Goal: Information Seeking & Learning: Learn about a topic

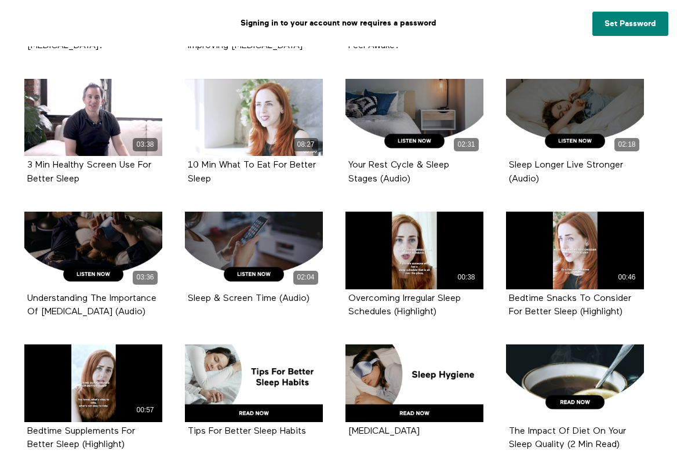
scroll to position [527, 0]
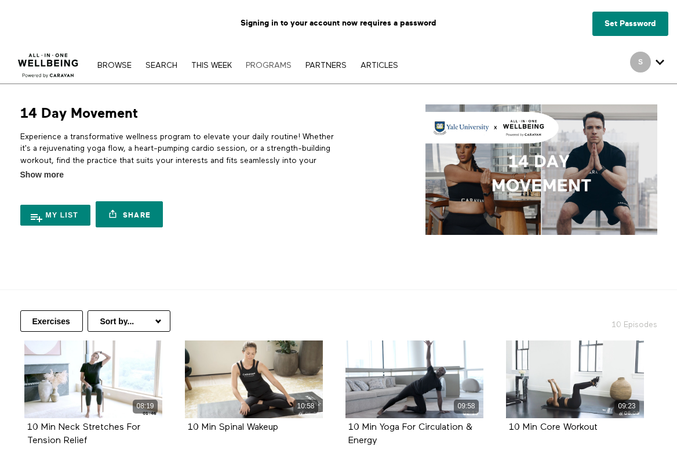
click at [269, 65] on link "PROGRAMS" at bounding box center [268, 65] width 57 height 8
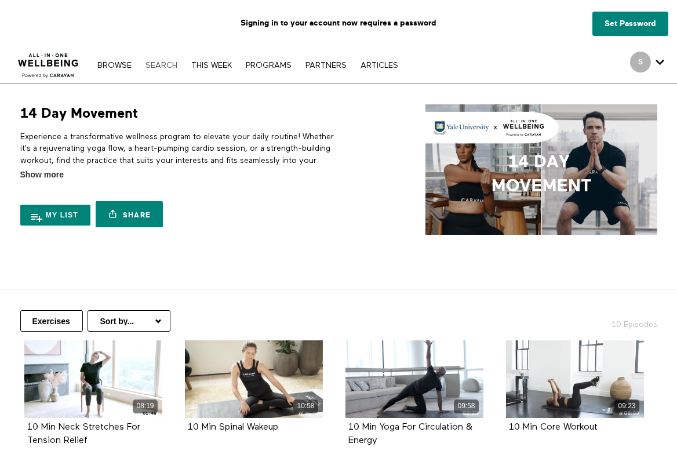
click at [163, 64] on link "Search" at bounding box center [161, 65] width 43 height 8
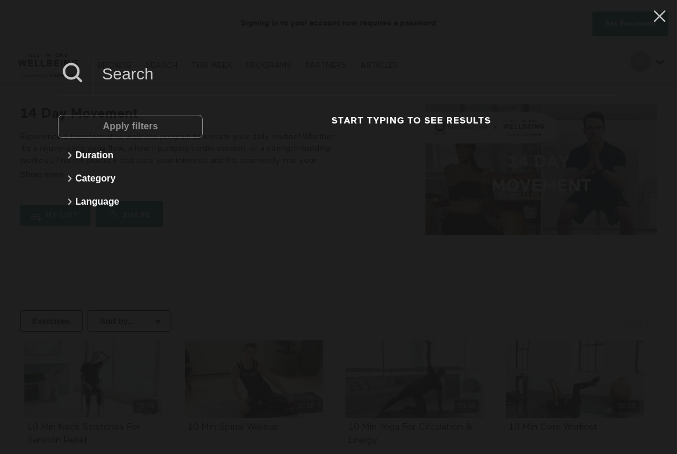
click at [146, 84] on input at bounding box center [356, 74] width 526 height 32
paste input "The Impact Of Nutrition On Health"
type input "T"
paste input "Impact Of Nutrition On Health"
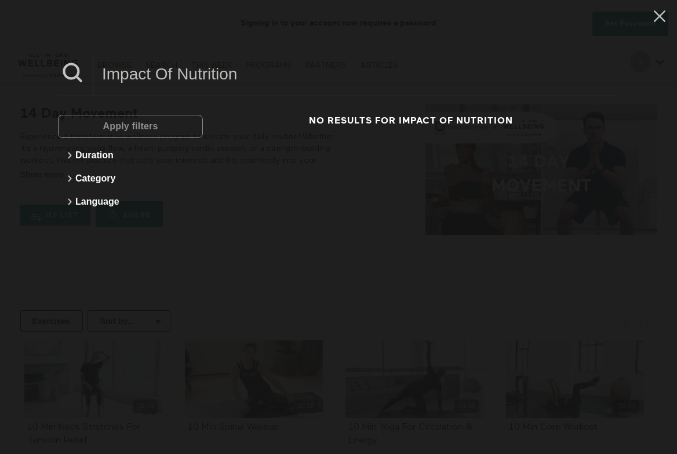
type input "Impact Of Nutrition"
drag, startPoint x: 255, startPoint y: 81, endPoint x: 103, endPoint y: 81, distance: 152.4
click at [103, 81] on input "Impact Of Nutrition" at bounding box center [356, 74] width 526 height 32
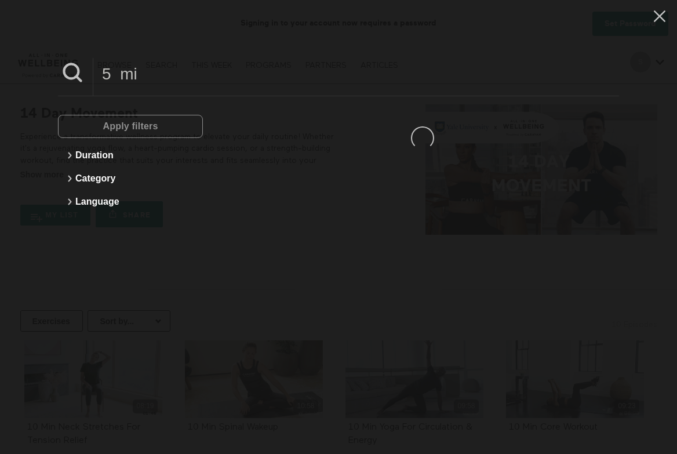
type input "5 min"
drag, startPoint x: 238, startPoint y: 85, endPoint x: 61, endPoint y: 79, distance: 176.3
click at [61, 79] on div "5 min" at bounding box center [338, 77] width 561 height 38
paste input "5 Min The Impact Of Nutrition On Health"
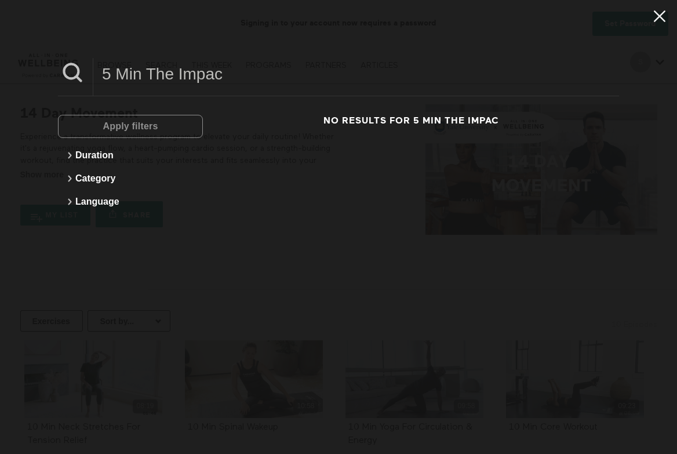
type input "5 Min The Impac"
click at [661, 20] on icon at bounding box center [660, 16] width 22 height 20
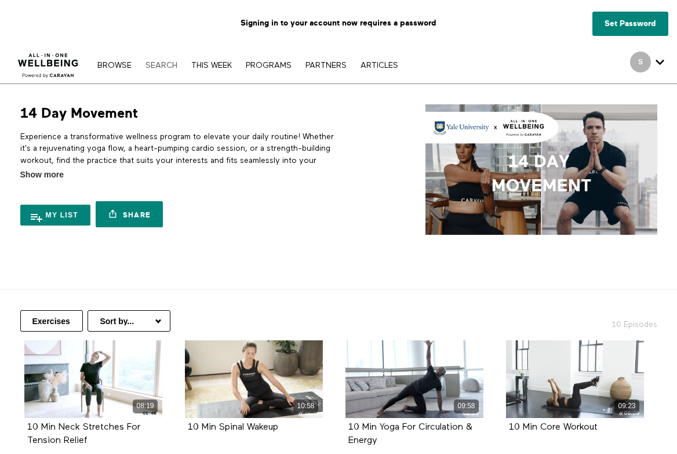
click at [155, 68] on link "Search" at bounding box center [161, 65] width 43 height 8
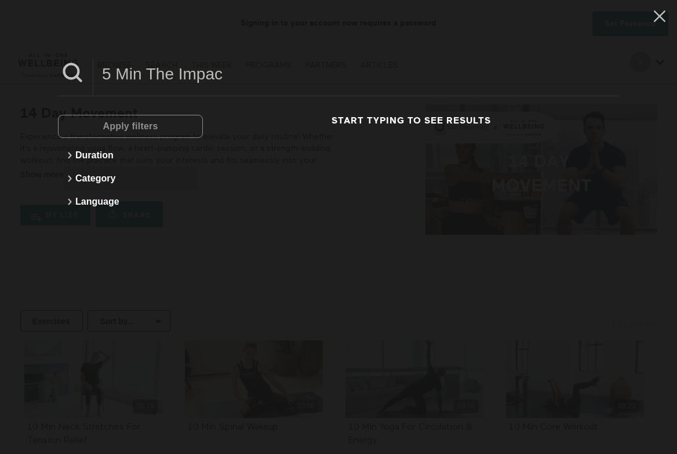
click at [106, 179] on button "Category" at bounding box center [130, 178] width 133 height 23
click at [105, 179] on button "Category" at bounding box center [130, 178] width 133 height 23
click at [103, 181] on button "Category" at bounding box center [130, 178] width 133 height 23
click at [101, 196] on span "No filters" at bounding box center [93, 198] width 33 height 9
click at [97, 159] on button "Duration" at bounding box center [130, 155] width 133 height 23
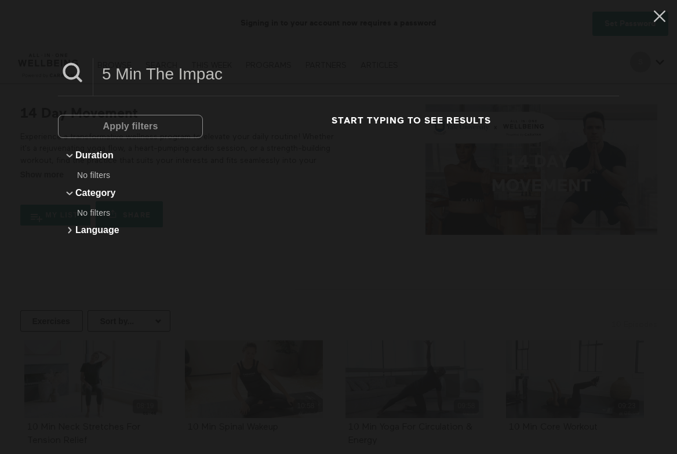
click at [98, 177] on span "No filters" at bounding box center [93, 174] width 33 height 9
click at [121, 126] on div "Apply filters" at bounding box center [130, 126] width 145 height 23
click at [147, 126] on div "Apply filters" at bounding box center [130, 126] width 145 height 23
click at [73, 164] on button "Duration" at bounding box center [130, 155] width 133 height 23
click at [86, 173] on button "Category" at bounding box center [130, 178] width 133 height 23
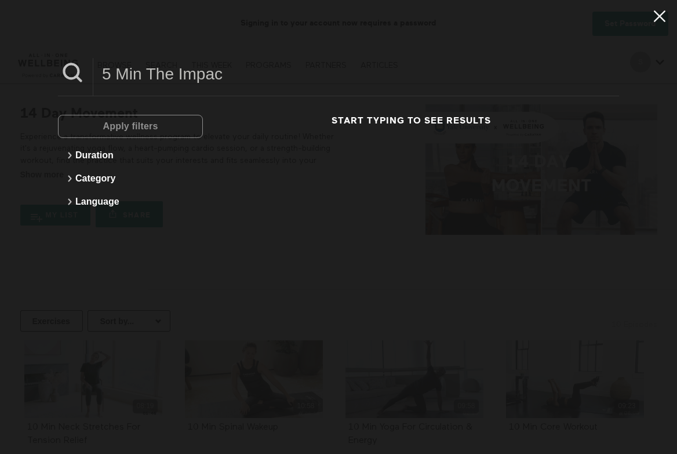
click at [658, 17] on icon at bounding box center [660, 16] width 22 height 20
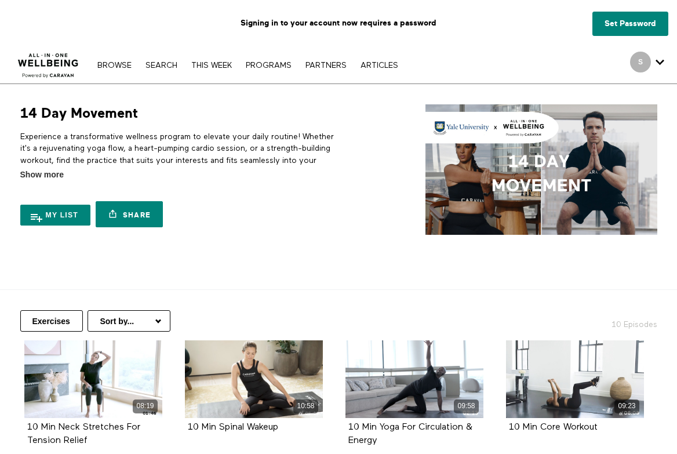
click at [119, 71] on div "Browse Search THIS WEEK PROGRAMS PARTNERS ARTICLES Account settings Manage Subs…" at bounding box center [232, 64] width 465 height 37
click at [117, 63] on link "Browse" at bounding box center [115, 65] width 46 height 8
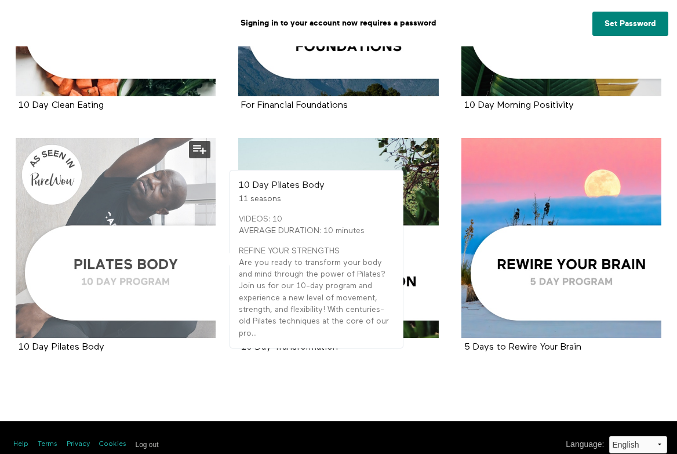
scroll to position [1574, 0]
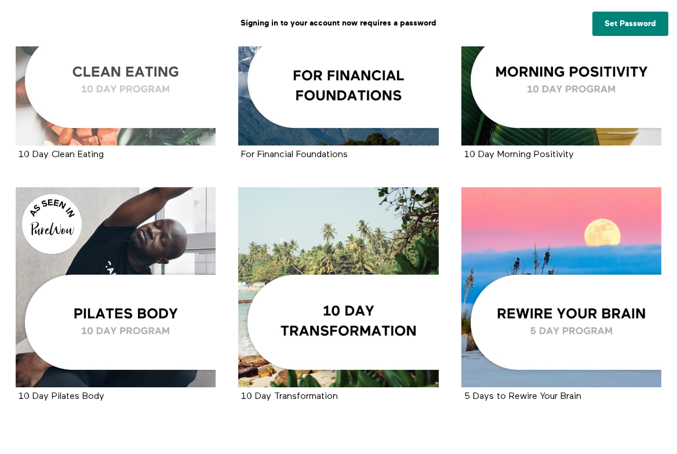
click at [122, 89] on div at bounding box center [116, 46] width 200 height 200
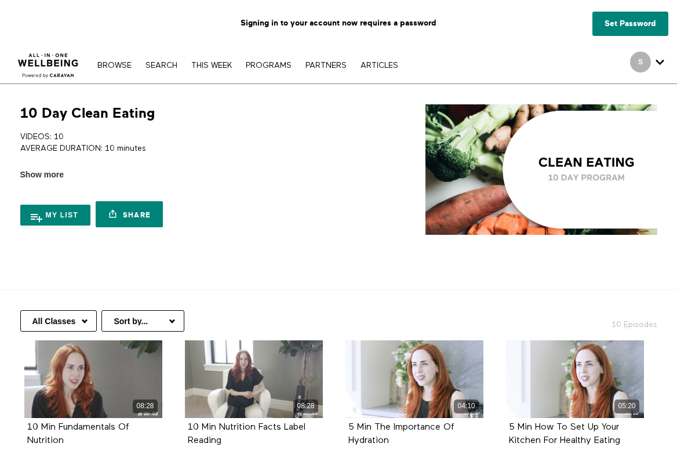
scroll to position [1, 0]
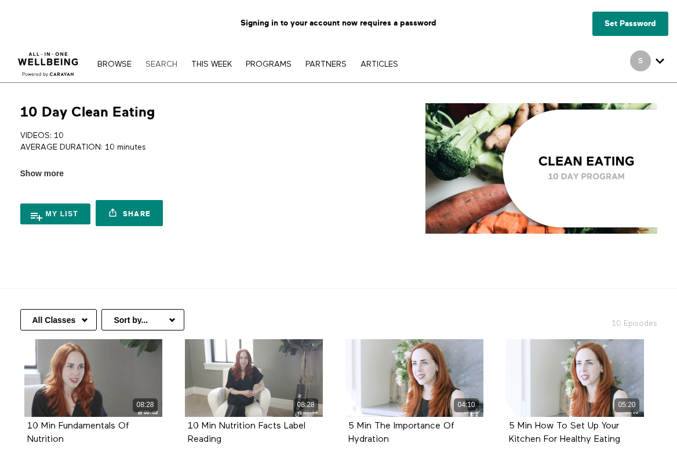
click at [157, 62] on link "Search" at bounding box center [161, 64] width 43 height 8
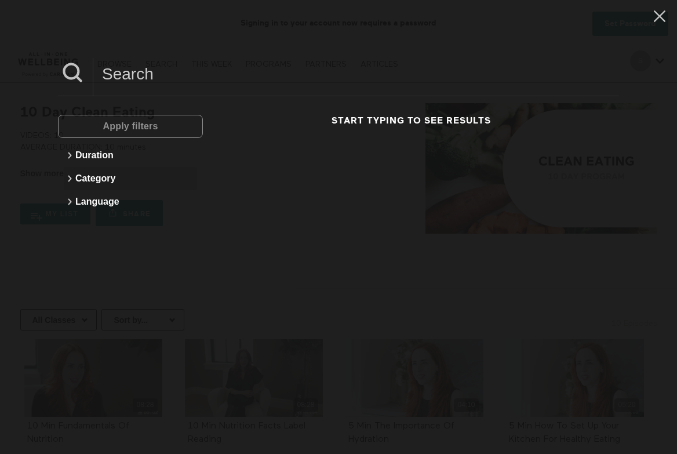
click at [96, 176] on button "Category" at bounding box center [130, 178] width 133 height 23
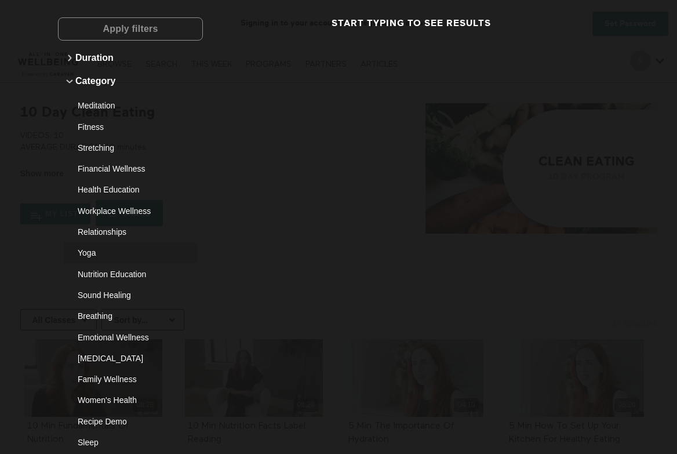
scroll to position [98, 0]
click at [104, 268] on div "Nutrition Education" at bounding box center [126, 274] width 97 height 12
click at [134, 21] on span "Apply filters" at bounding box center [130, 28] width 55 height 22
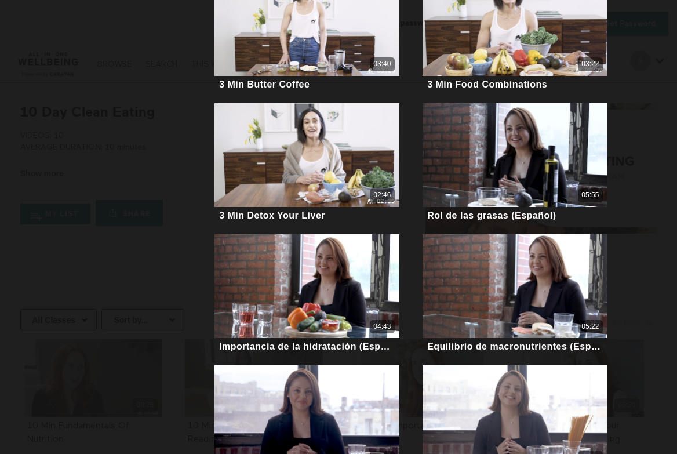
scroll to position [886, 0]
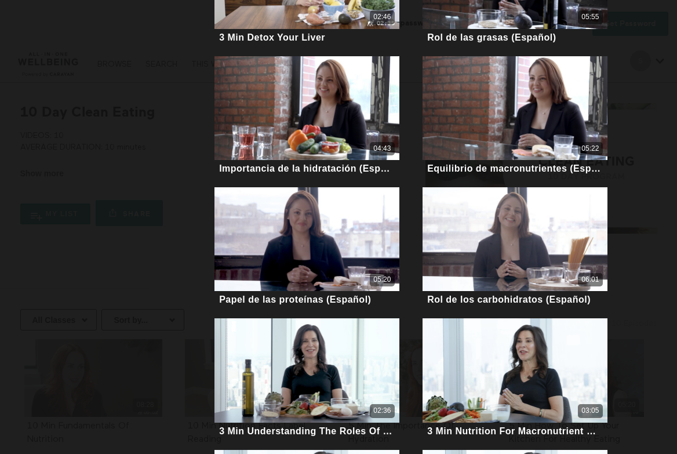
click at [643, 334] on div "Apply filters Duration Category (1) Meditation Fitness Stretching Financial Wel…" at bounding box center [338, 227] width 677 height 454
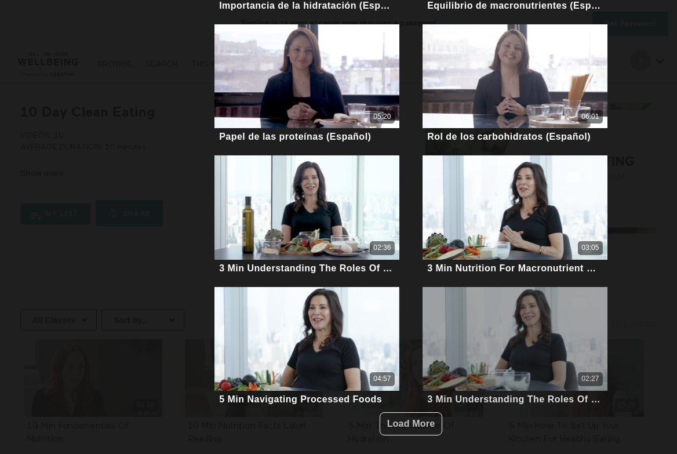
scroll to position [1049, 0]
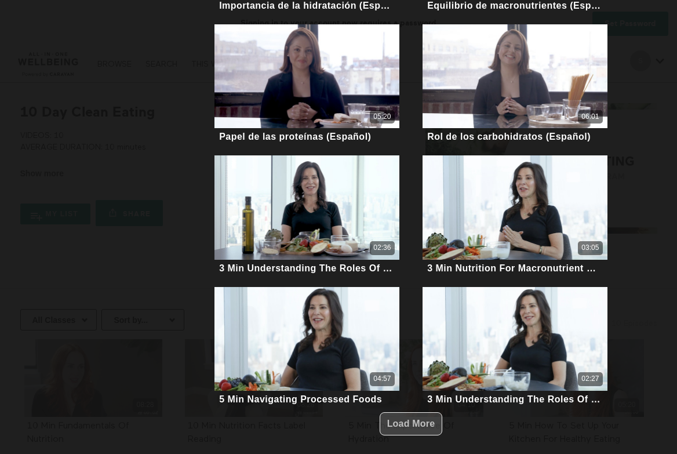
click at [418, 418] on span "Load More" at bounding box center [411, 423] width 48 height 10
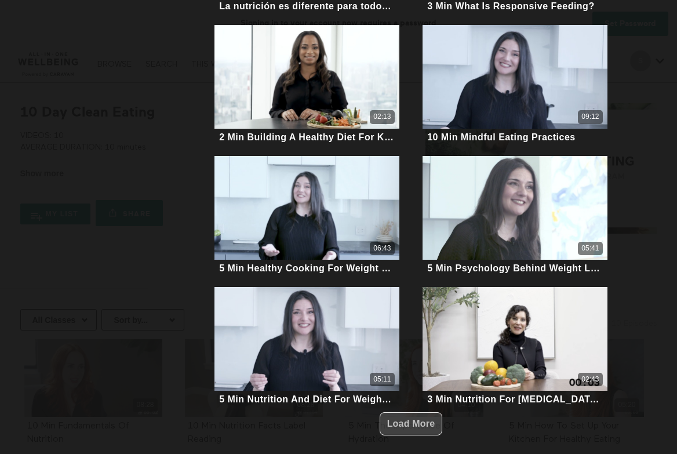
scroll to position [2360, 0]
click at [414, 420] on span "Load More" at bounding box center [411, 423] width 48 height 10
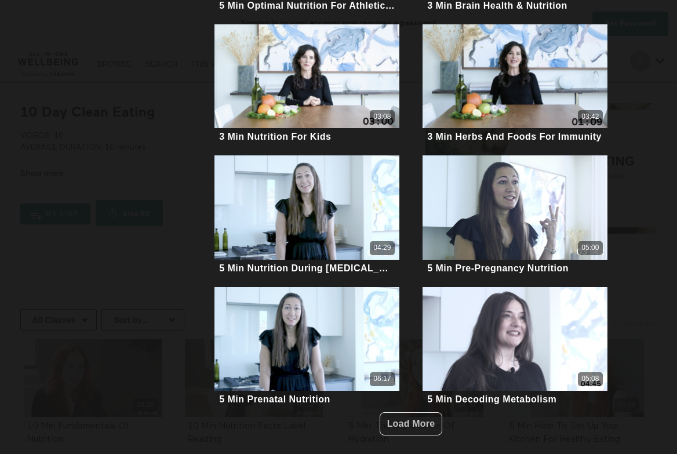
scroll to position [3672, 0]
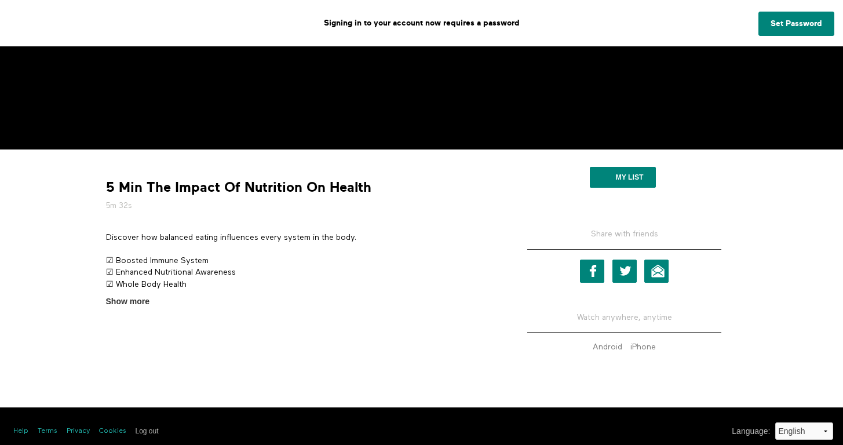
scroll to position [289, 0]
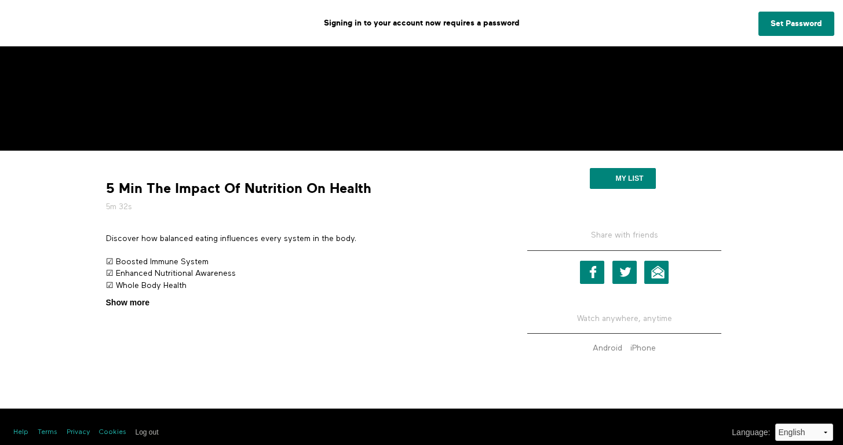
click at [140, 301] on span "Show more" at bounding box center [127, 303] width 43 height 12
click at [0, 0] on input "Show more Show less" at bounding box center [0, 0] width 0 height 0
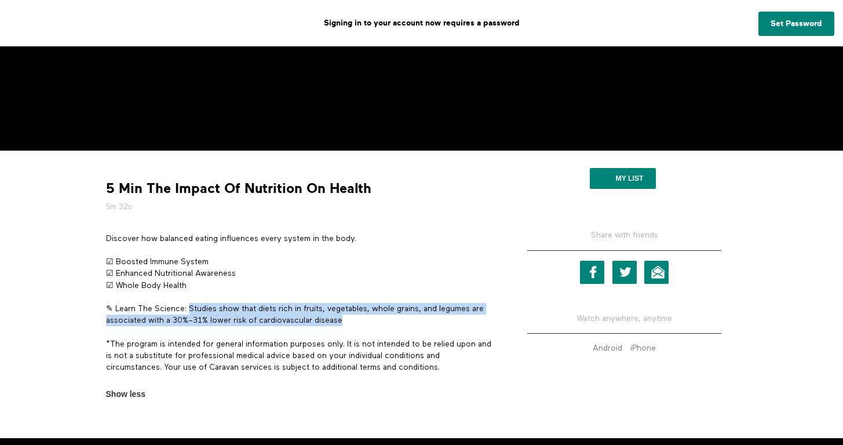
drag, startPoint x: 348, startPoint y: 322, endPoint x: 190, endPoint y: 308, distance: 158.9
click at [190, 308] on p "✎ Learn The Science: Studies show that diets rich in fruits, vegetables, whole …" at bounding box center [300, 315] width 388 height 24
copy p "Studies show that diets rich in fruits, vegetables, whole grains, and legumes a…"
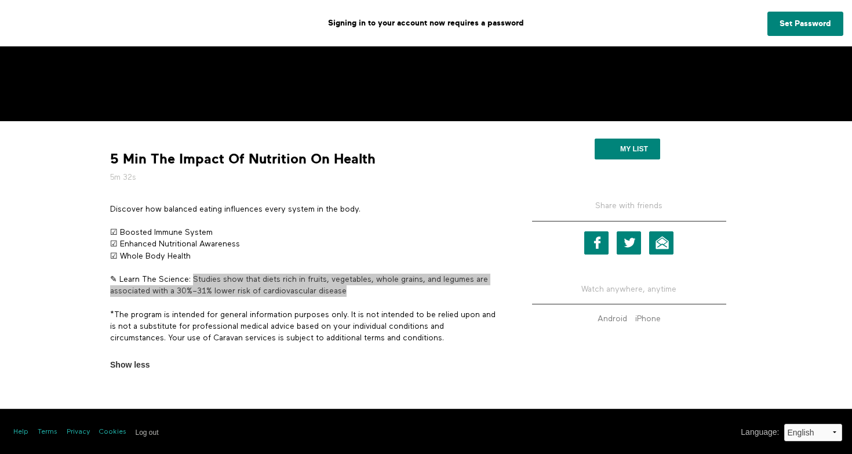
scroll to position [325, 0]
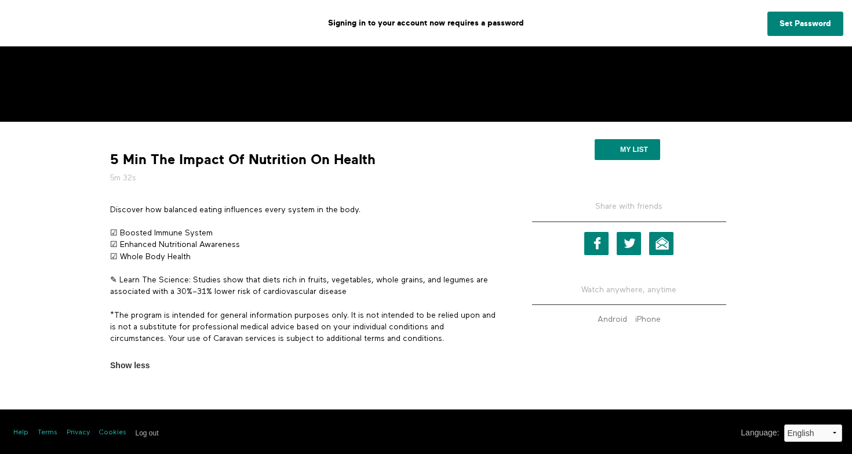
click at [307, 318] on p "*The program is intended for general information purposes only. It is not inten…" at bounding box center [304, 327] width 388 height 35
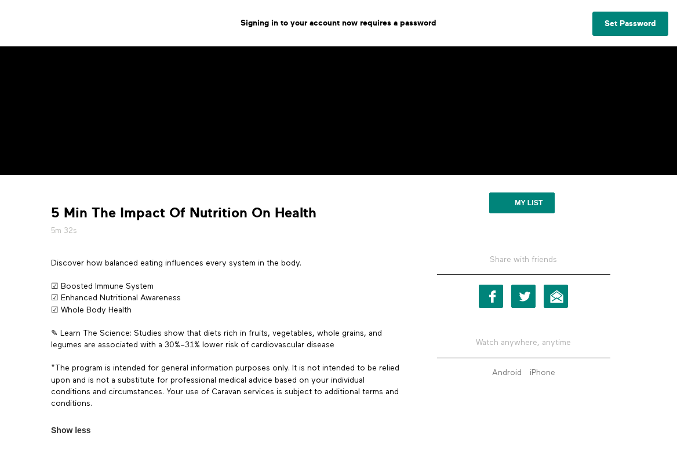
scroll to position [285, 0]
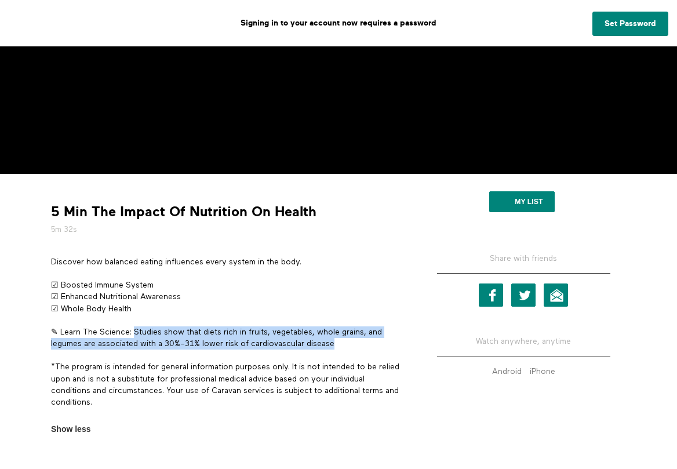
copy p "Studies show that diets rich in fruits, vegetables, whole grains, and legumes a…"
drag, startPoint x: 346, startPoint y: 342, endPoint x: 134, endPoint y: 335, distance: 212.3
click at [134, 335] on p "✎ Learn The Science: Studies show that diets rich in fruits, vegetables, whole …" at bounding box center [227, 338] width 353 height 24
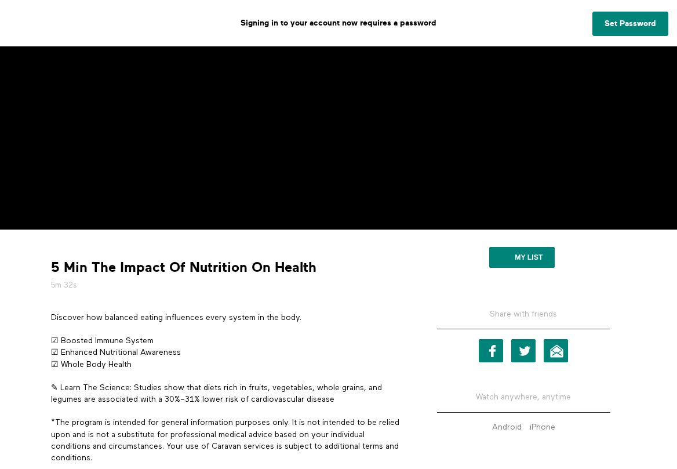
scroll to position [177, 0]
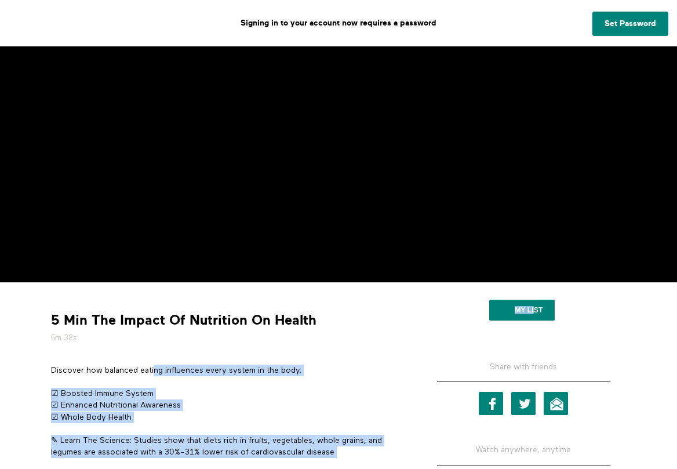
drag, startPoint x: 33, startPoint y: 317, endPoint x: 150, endPoint y: 368, distance: 127.2
click at [150, 369] on div "5 Min The Impact Of Nutrition On Health 5m 32s Discover how balanced eating inf…" at bounding box center [338, 431] width 677 height 299
click at [150, 368] on p "Discover how balanced eating influences every system in the body." at bounding box center [227, 371] width 353 height 12
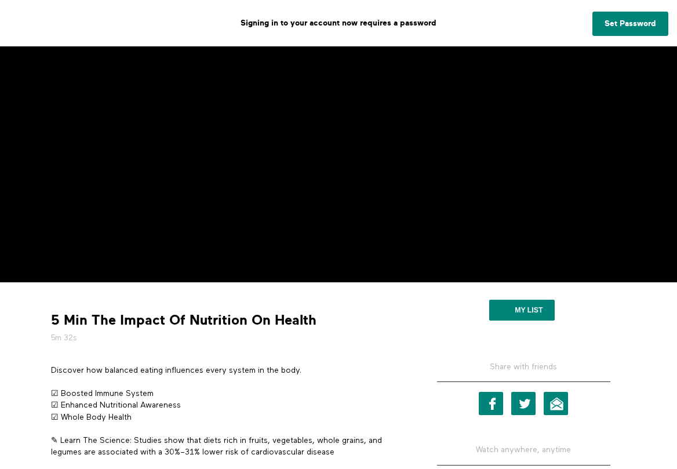
click at [225, 384] on div "Discover how balanced eating influences every system in the body. ☑ Boosted Imm…" at bounding box center [227, 447] width 353 height 164
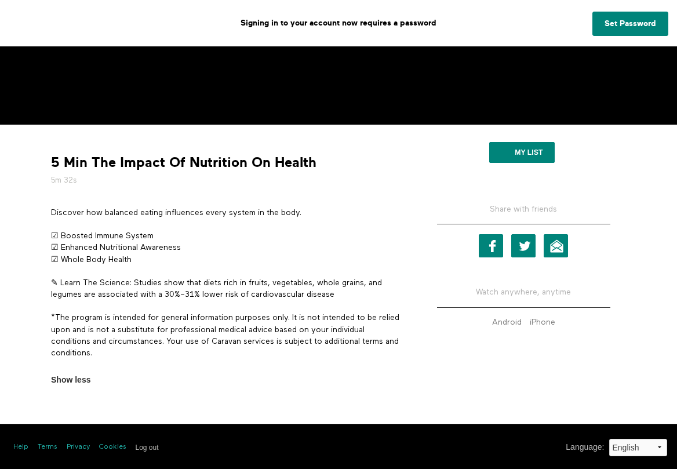
scroll to position [334, 0]
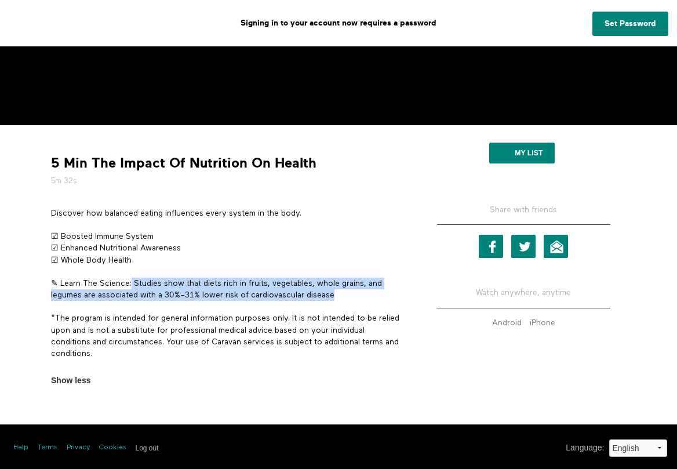
drag, startPoint x: 353, startPoint y: 291, endPoint x: 131, endPoint y: 282, distance: 222.2
click at [131, 282] on p "✎ Learn The Science: Studies show that diets rich in fruits, vegetables, whole …" at bounding box center [227, 290] width 353 height 24
drag, startPoint x: 315, startPoint y: 163, endPoint x: 55, endPoint y: 155, distance: 260.4
click at [55, 155] on div "5 Min The Impact Of Nutrition On Health 5m 32s" at bounding box center [228, 170] width 362 height 32
copy div "5 Min The Impact Of Nutrition On Health"
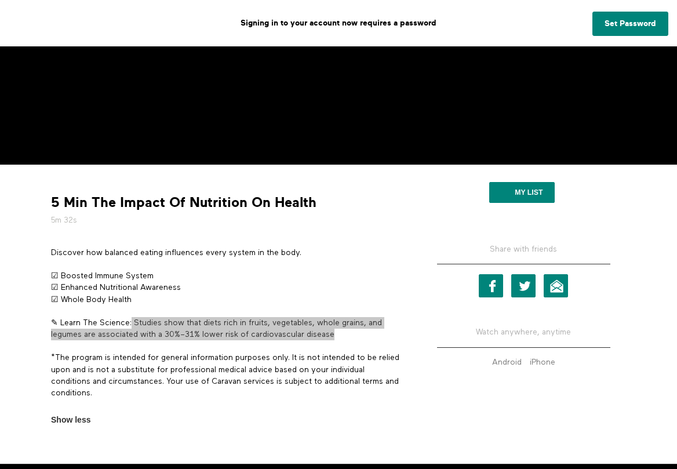
scroll to position [292, 0]
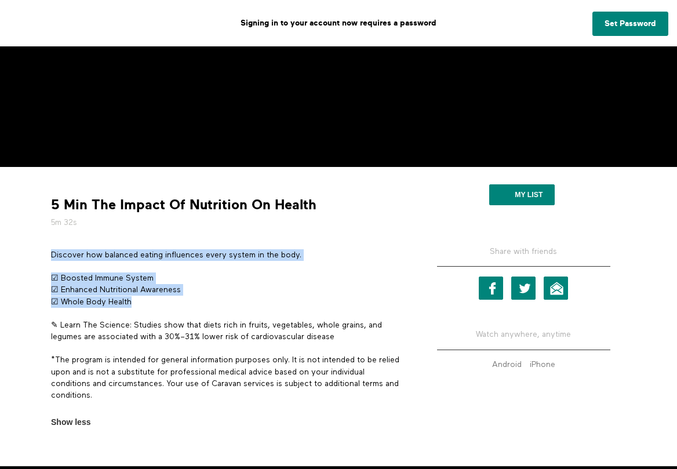
drag, startPoint x: 145, startPoint y: 301, endPoint x: 49, endPoint y: 252, distance: 108.1
click at [49, 252] on section "Discover how balanced eating influences every system in the body. ☑ Boosted Imm…" at bounding box center [228, 338] width 362 height 179
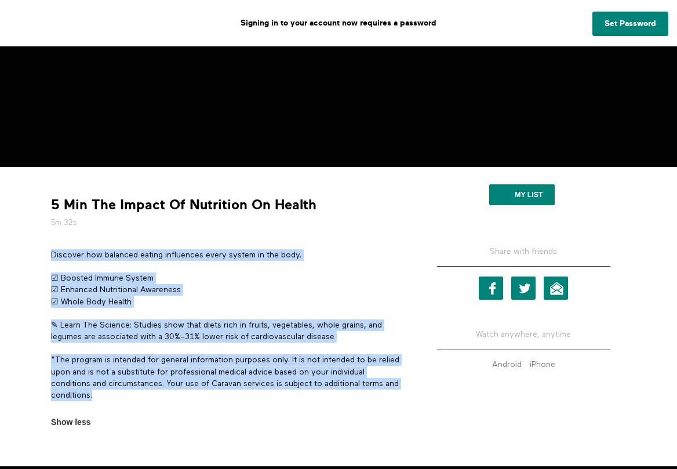
drag, startPoint x: 49, startPoint y: 252, endPoint x: 146, endPoint y: 387, distance: 166.5
click at [146, 387] on section "Discover how balanced eating influences every system in the body. ☑ Boosted Imm…" at bounding box center [228, 338] width 362 height 179
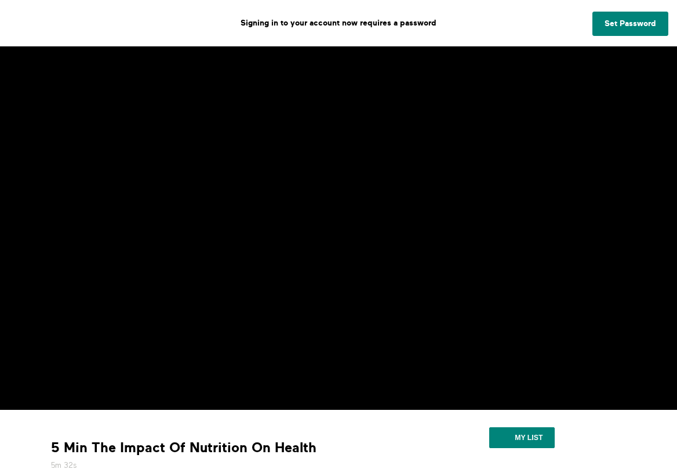
scroll to position [74, 0]
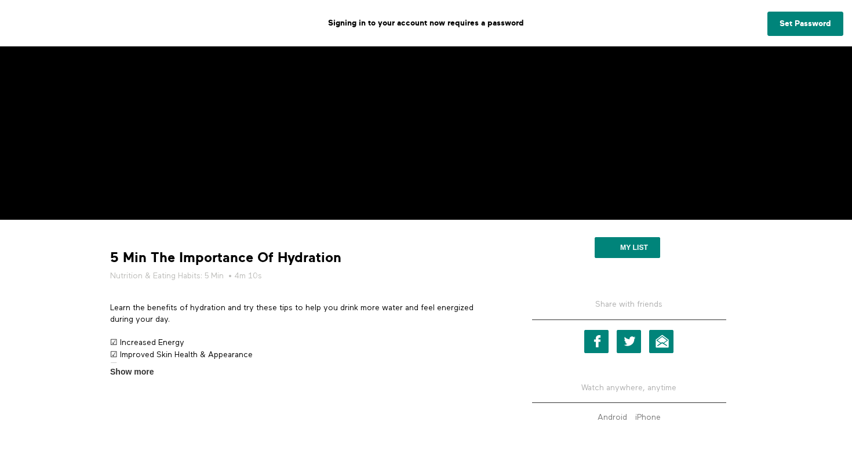
scroll to position [228, 0]
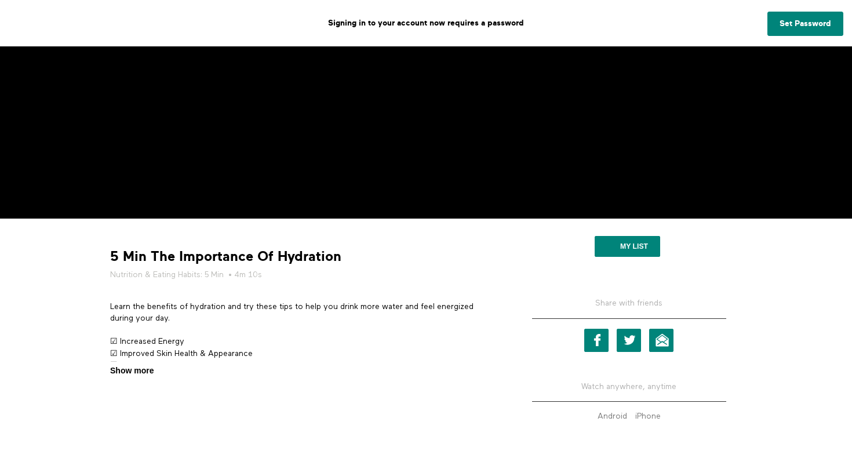
click at [143, 371] on span "Show more" at bounding box center [131, 371] width 43 height 12
click at [0, 0] on input "Show more Show less" at bounding box center [0, 0] width 0 height 0
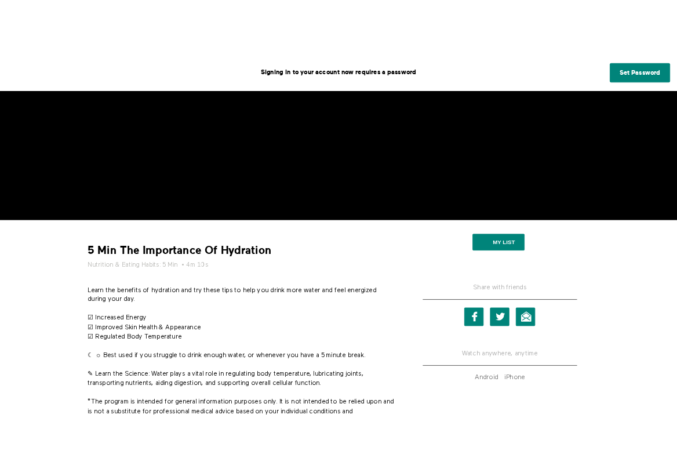
scroll to position [319, 0]
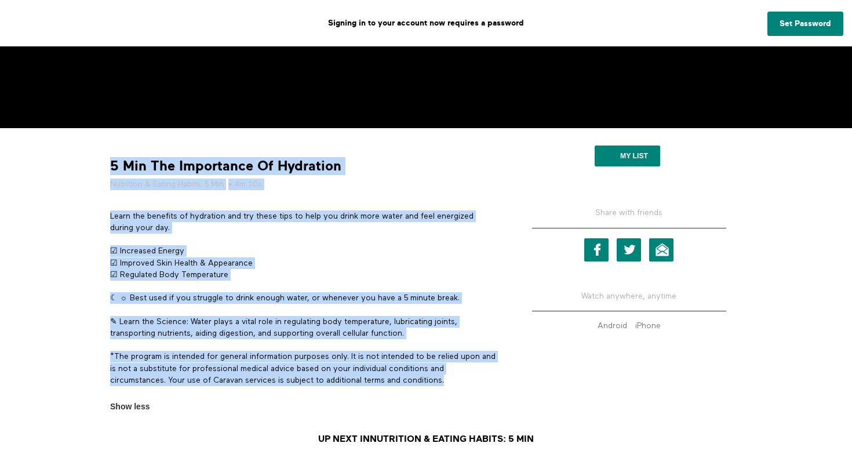
drag, startPoint x: 432, startPoint y: 379, endPoint x: 111, endPoint y: 169, distance: 383.9
click at [111, 169] on div "5 Min The Importance Of Hydration Nutrition & Eating Habits: 5 Min • 4m 10s Lea…" at bounding box center [304, 275] width 406 height 276
copy div "5 Min The Importance Of Hydration Nutrition & Eating Habits: 5 Min • 4m 10s Lea…"
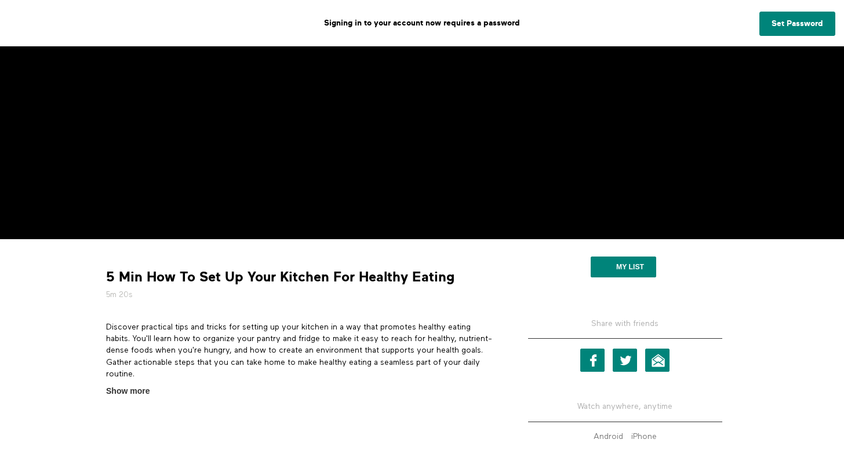
scroll to position [270, 0]
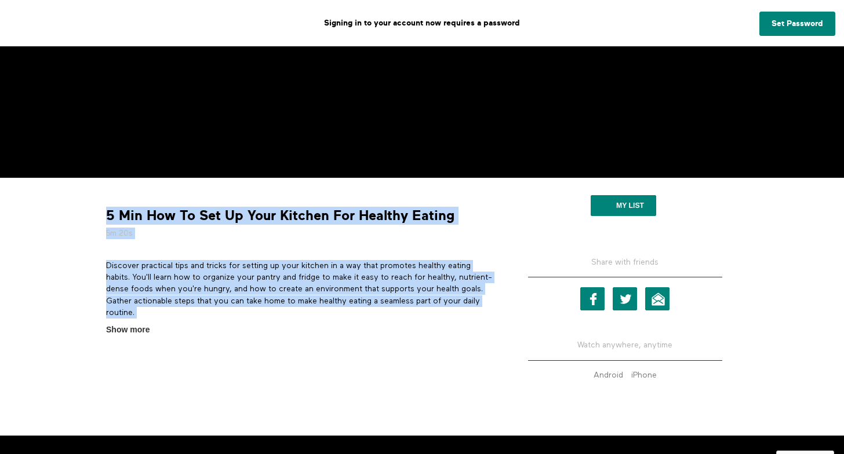
copy div "5 Min How To Set Up Your Kitchen For Healthy Eating 5m 20s Discover practical t…"
drag, startPoint x: 108, startPoint y: 209, endPoint x: 154, endPoint y: 319, distance: 119.5
click at [154, 319] on div "5 Min How To Set Up Your Kitchen For Healthy Eating 5m 20s Discover practical t…" at bounding box center [300, 261] width 406 height 149
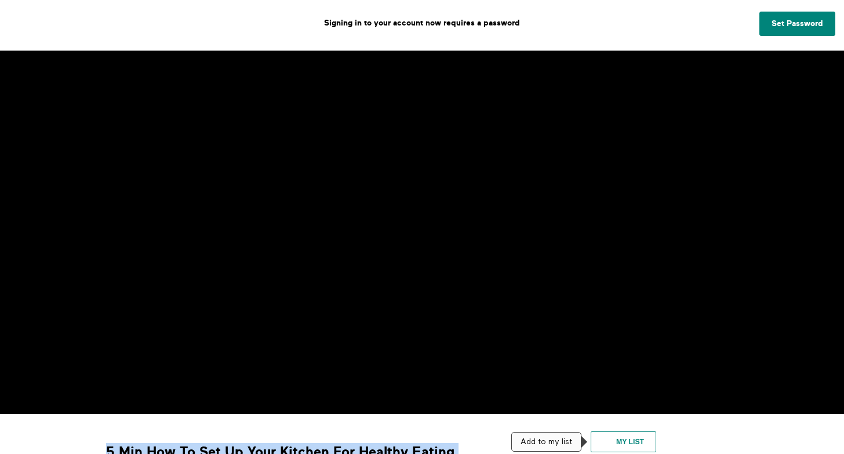
scroll to position [33, 0]
